Goal: Feedback & Contribution: Submit feedback/report problem

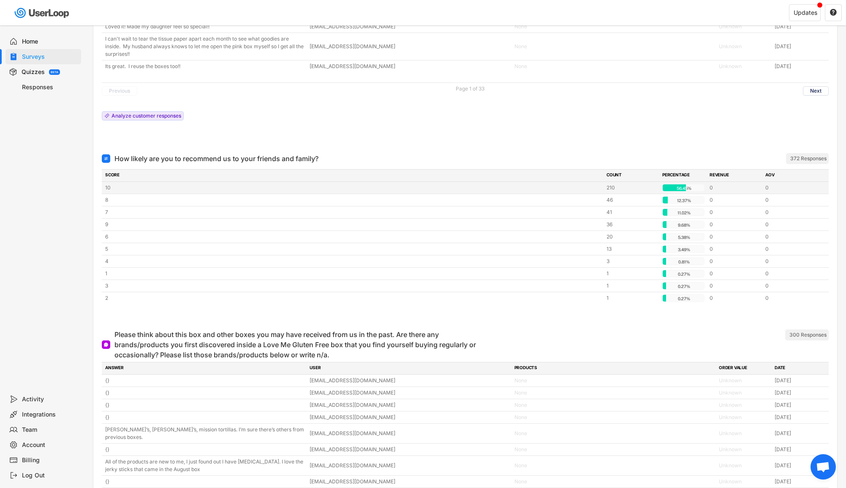
scroll to position [3613, 0]
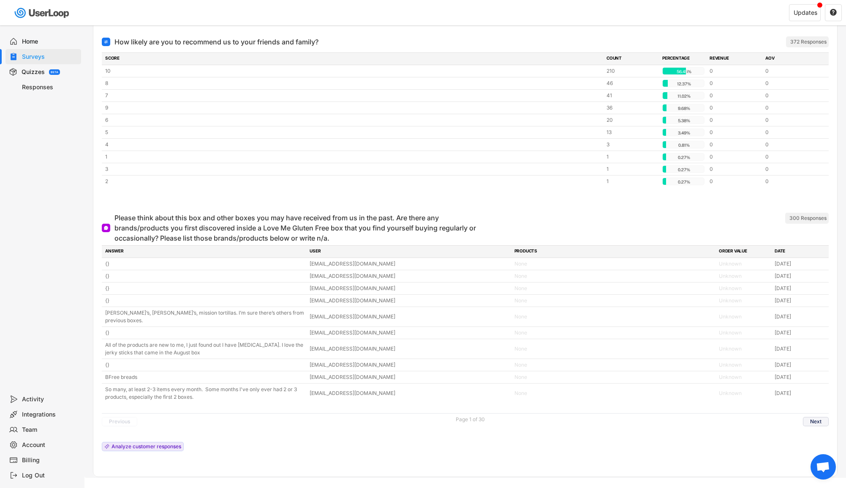
click at [808, 417] on button "Next" at bounding box center [816, 421] width 26 height 9
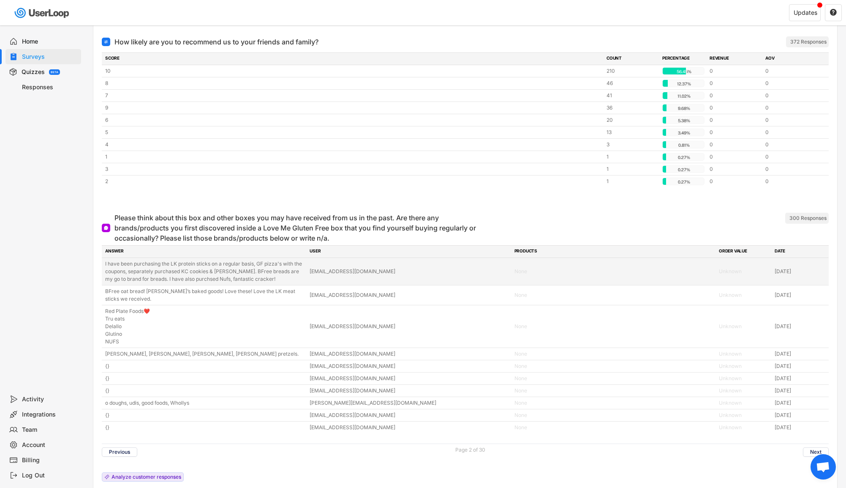
click at [264, 273] on div "I have been purchasing the LK protein sticks on a regular basis, GF pizza's wit…" at bounding box center [204, 271] width 199 height 23
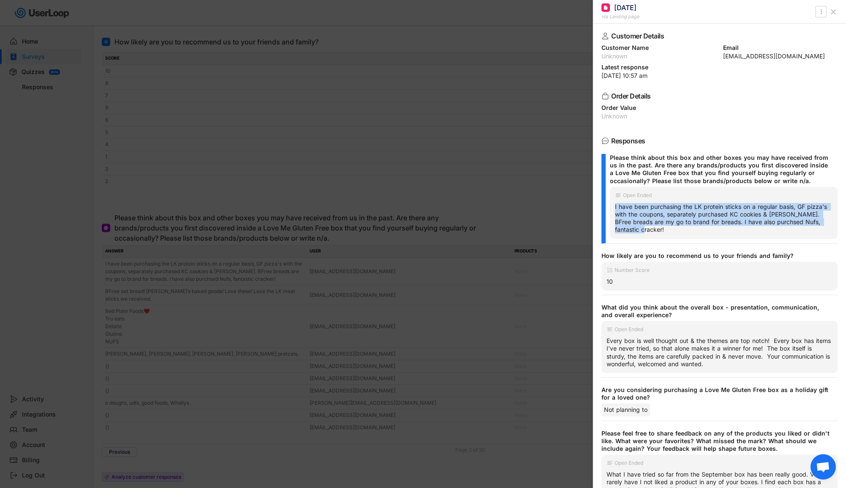
drag, startPoint x: 614, startPoint y: 205, endPoint x: 827, endPoint y: 227, distance: 214.1
click at [827, 227] on div "Open Ended I have been purchasing the LK protein sticks on a regular basis, GF …" at bounding box center [724, 213] width 228 height 52
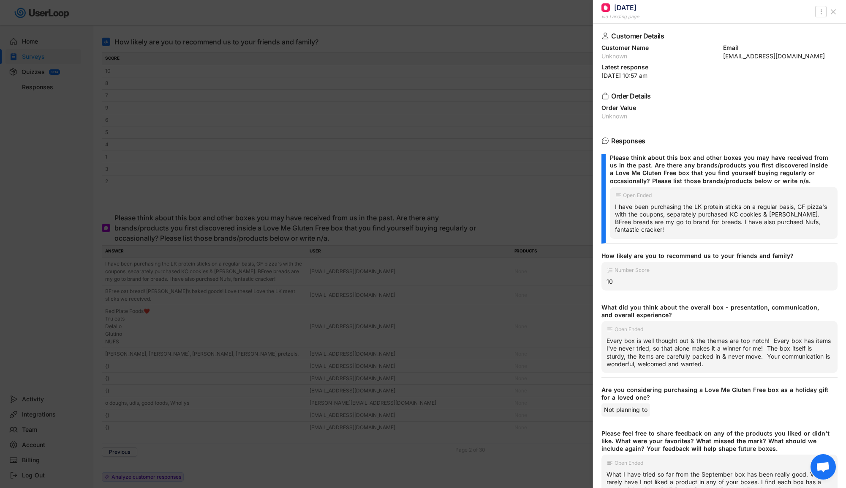
click at [455, 276] on div at bounding box center [423, 244] width 846 height 488
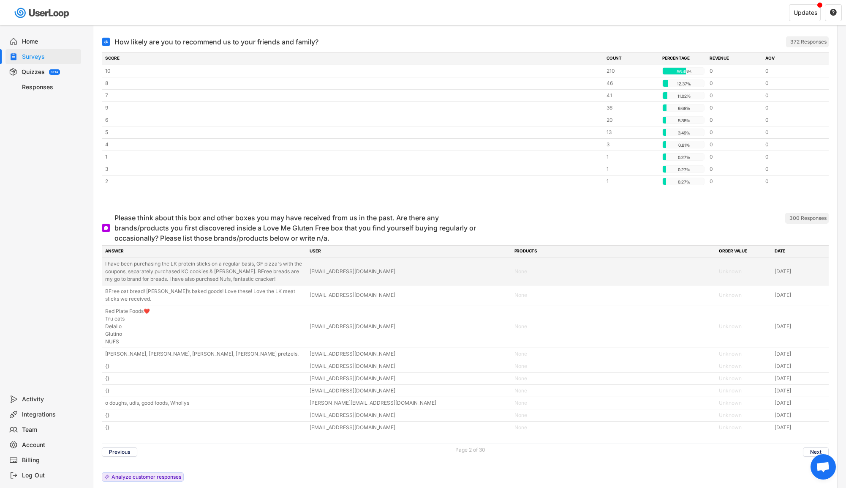
scroll to position [3651, 0]
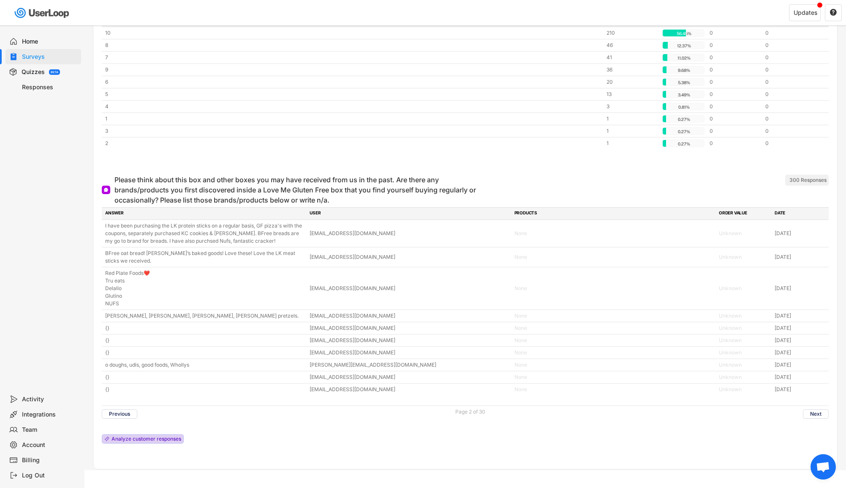
click at [139, 436] on div "Analyze customer responses" at bounding box center [147, 438] width 70 height 5
